Goal: Information Seeking & Learning: Learn about a topic

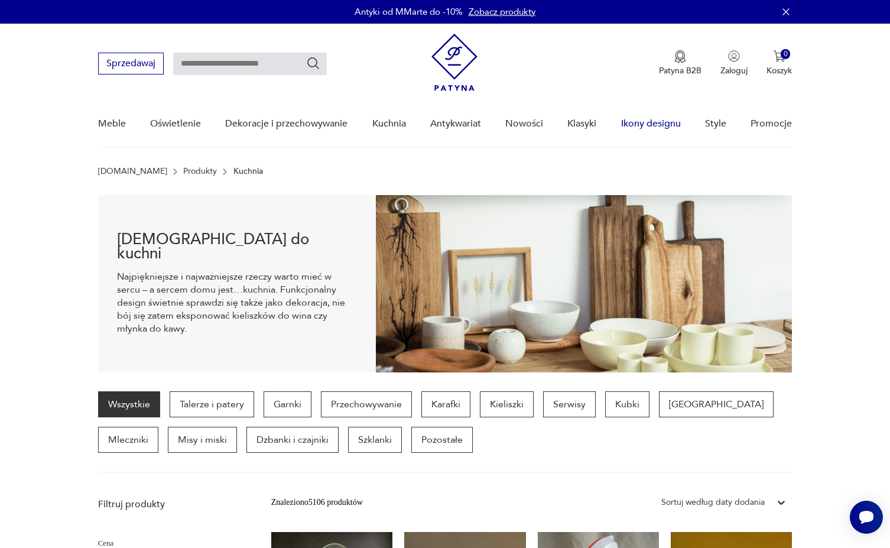
click at [628, 121] on link "Ikony designu" at bounding box center [651, 124] width 60 height 46
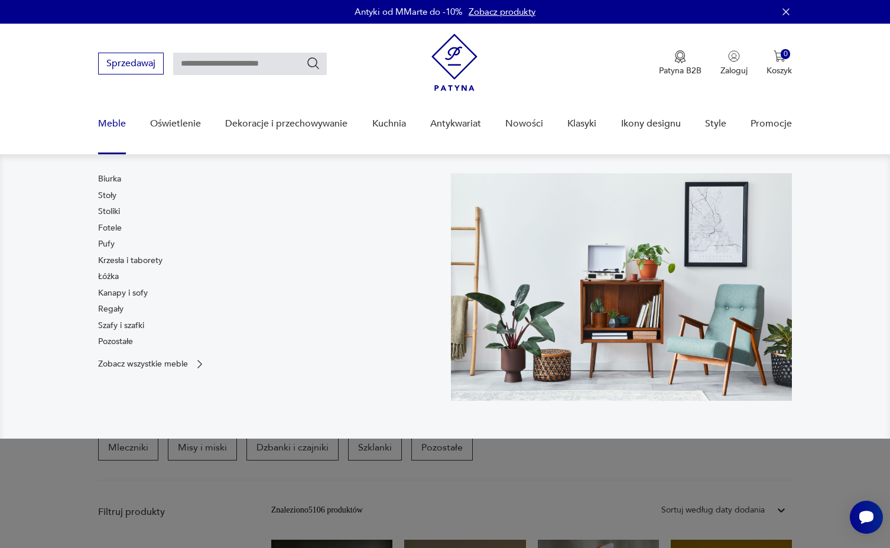
click at [111, 269] on div "Biurka Stoły Stoliki Fotele Pufy Krzesła i taborety Łóżka Kanapy i sofy Regały …" at bounding box center [130, 262] width 64 height 179
click at [109, 277] on link "Łóżka" at bounding box center [108, 277] width 21 height 12
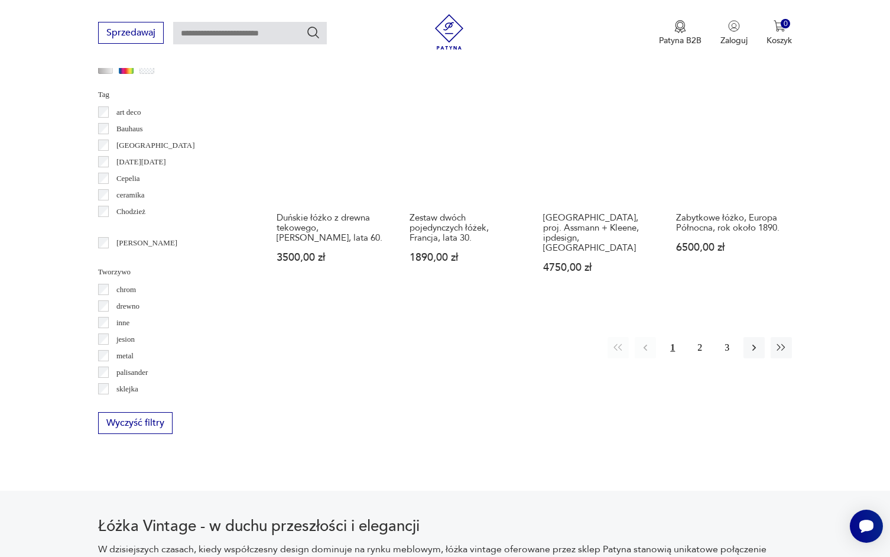
scroll to position [1248, 0]
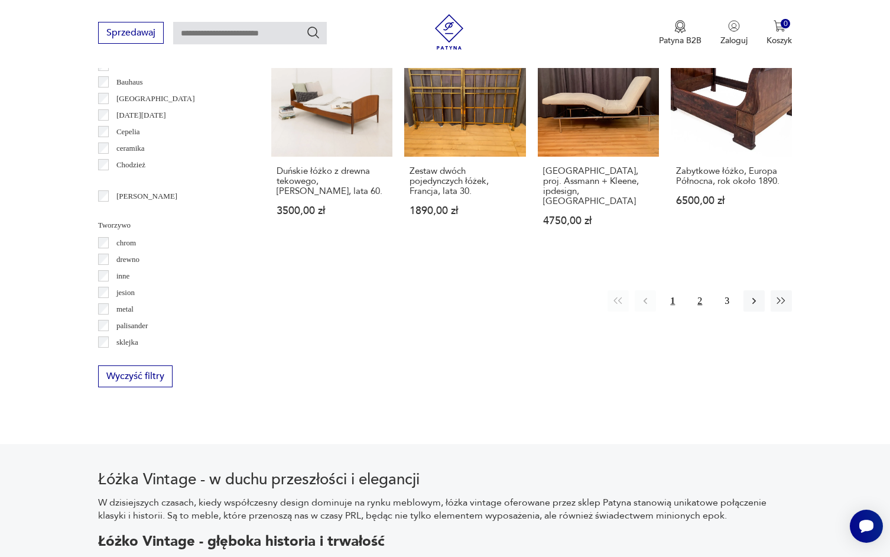
click at [697, 290] on button "2" at bounding box center [699, 300] width 21 height 21
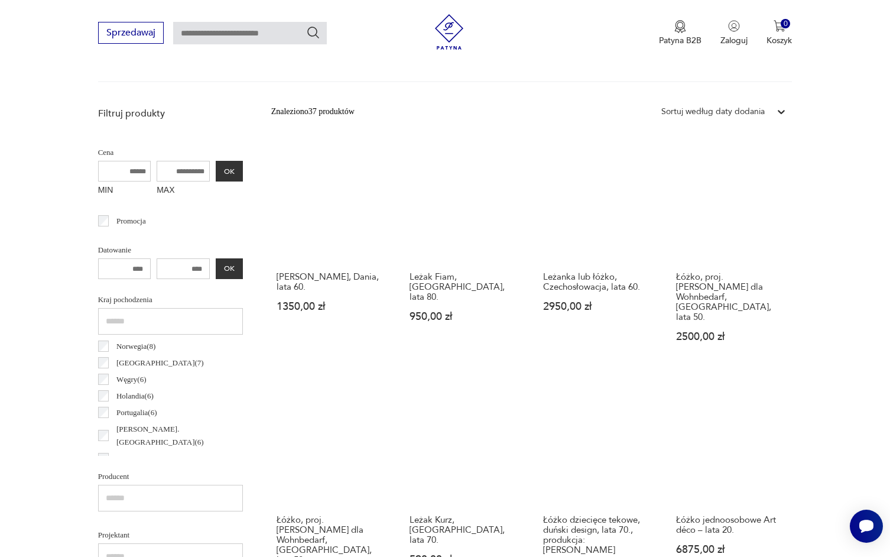
scroll to position [398, 0]
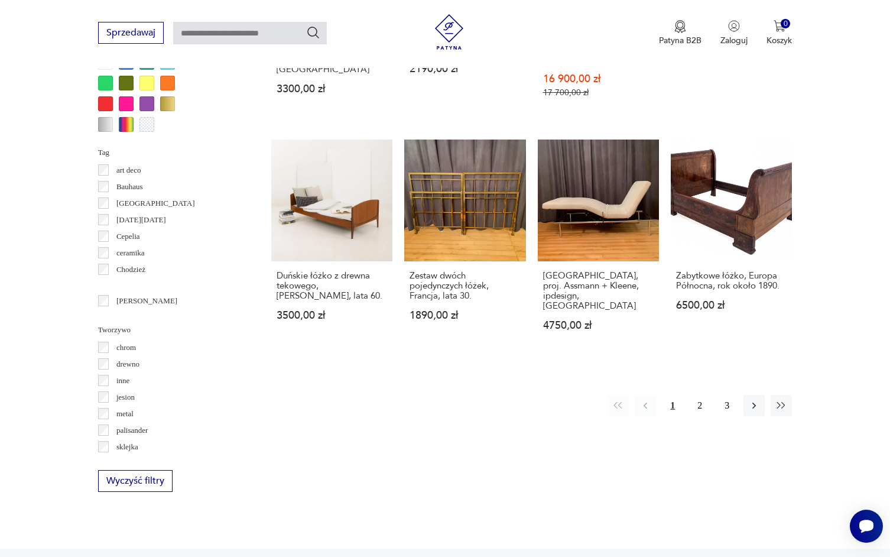
scroll to position [1136, 0]
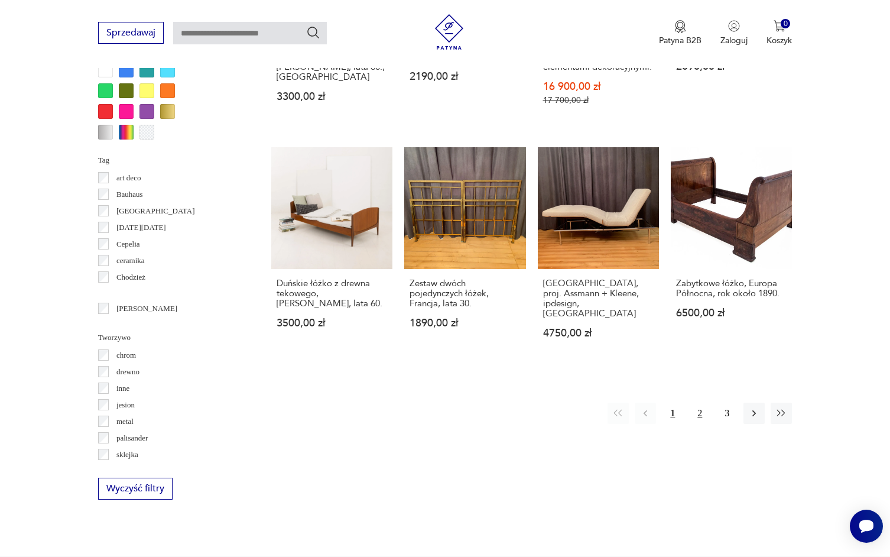
click at [694, 402] on button "2" at bounding box center [699, 412] width 21 height 21
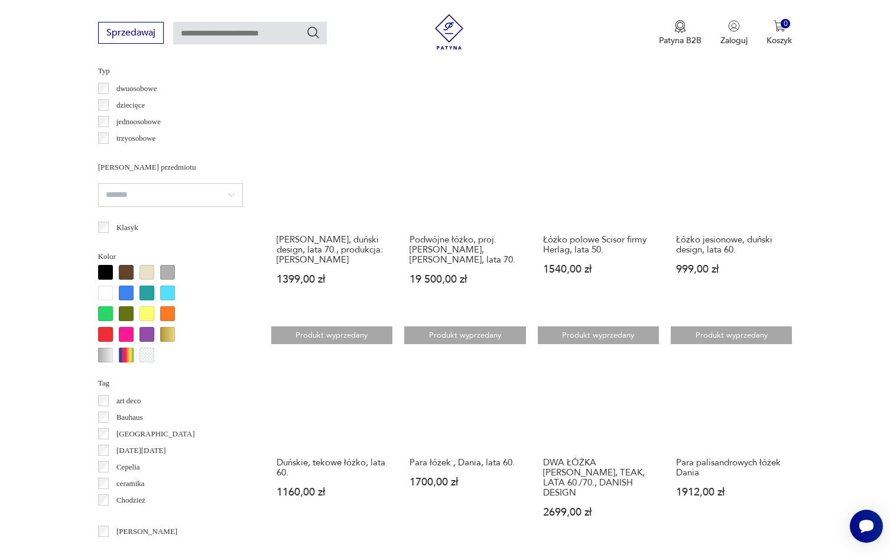
scroll to position [995, 0]
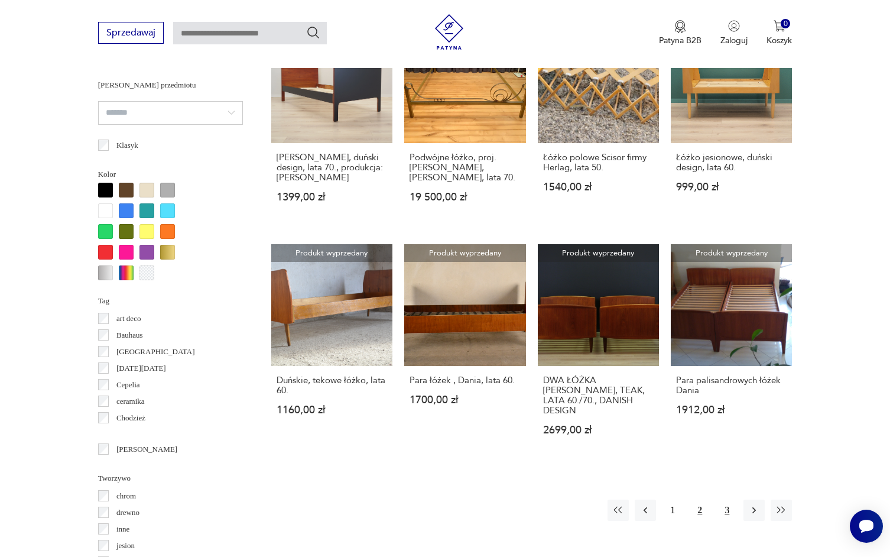
click at [721, 499] on button "3" at bounding box center [726, 509] width 21 height 21
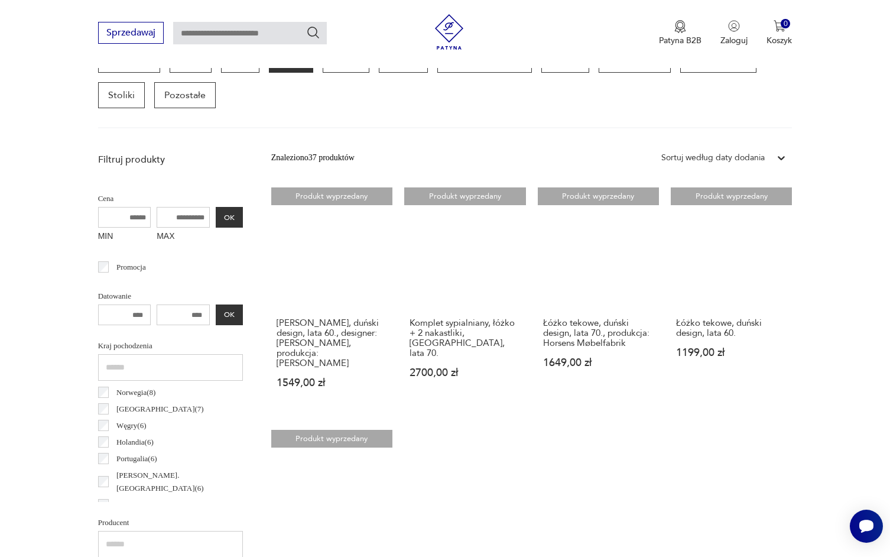
scroll to position [352, 0]
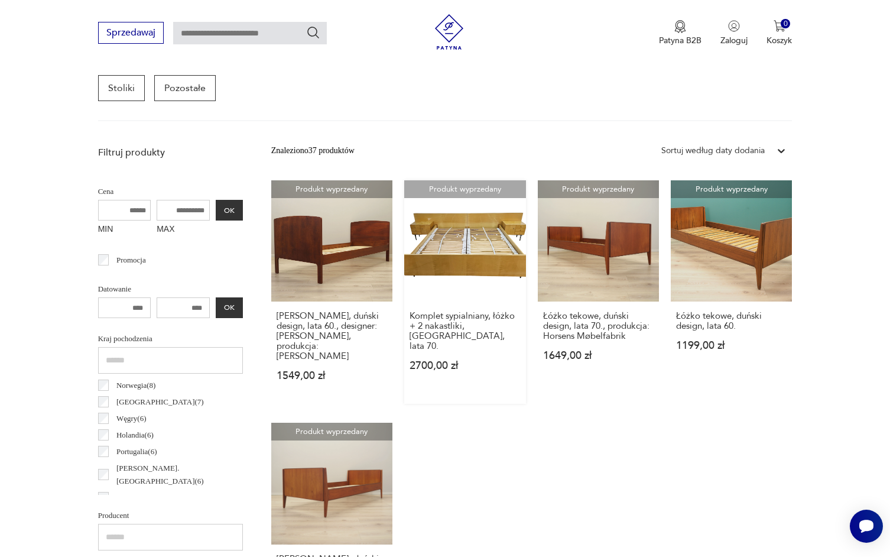
click at [470, 269] on link "Produkt wyprzedany Komplet sypialniany, łóżko + 2 nakastliki, [GEOGRAPHIC_DATA]…" at bounding box center [464, 291] width 121 height 223
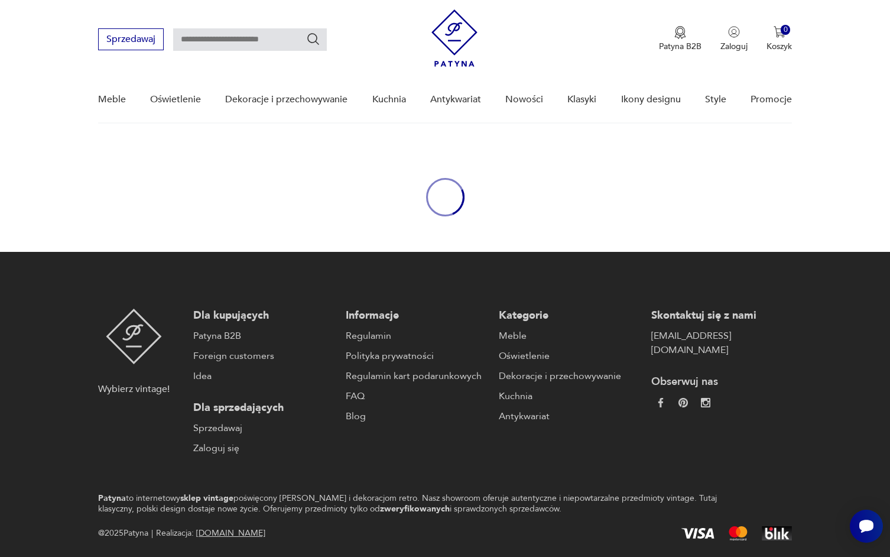
scroll to position [28, 0]
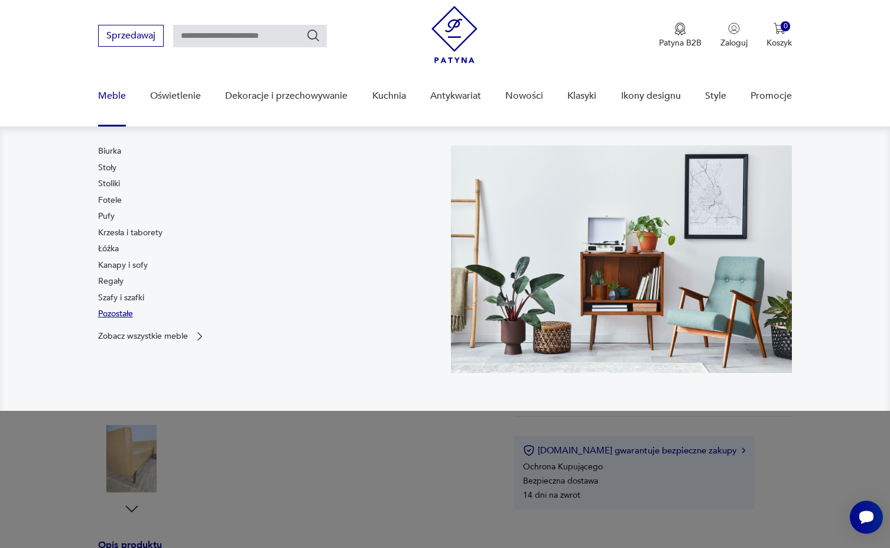
click at [121, 314] on link "Pozostałe" at bounding box center [115, 314] width 35 height 12
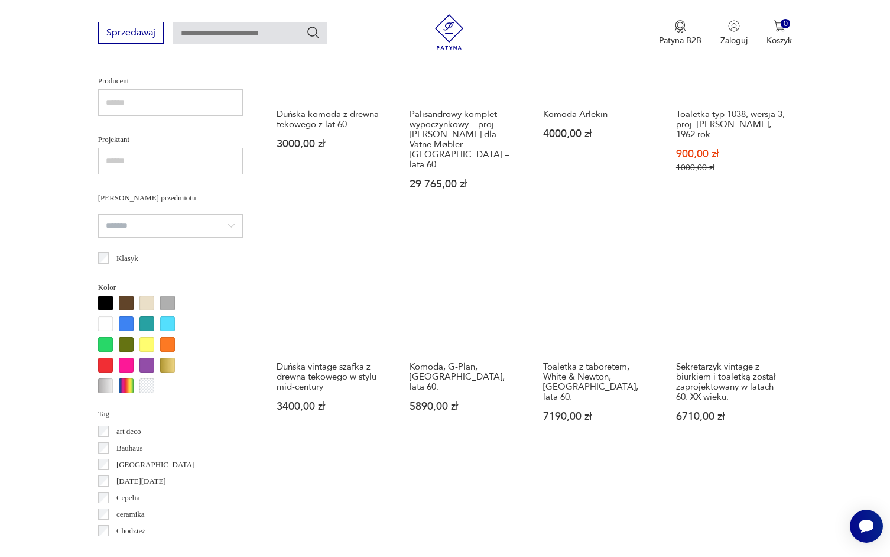
scroll to position [807, 0]
